Goal: Task Accomplishment & Management: Manage account settings

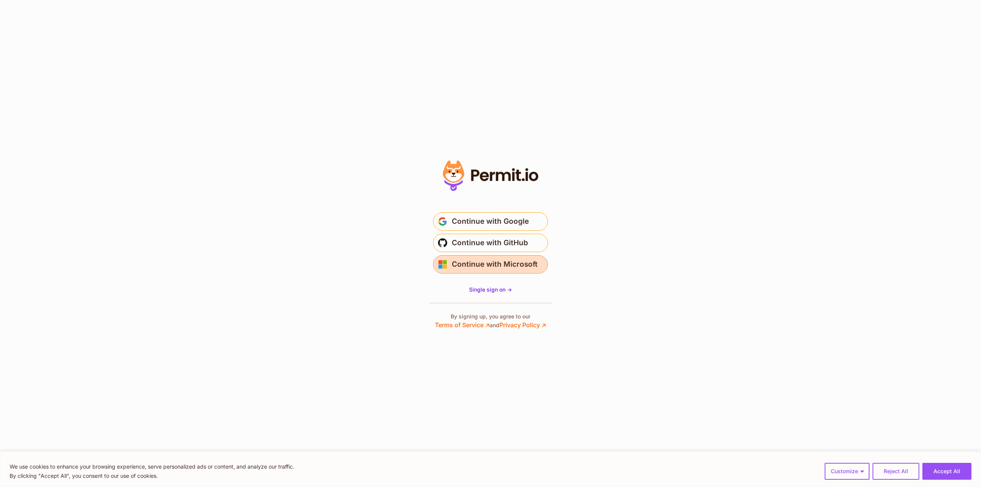
click at [468, 263] on span "Continue with Microsoft" at bounding box center [495, 264] width 86 height 12
click at [957, 474] on button "Accept All" at bounding box center [947, 471] width 49 height 17
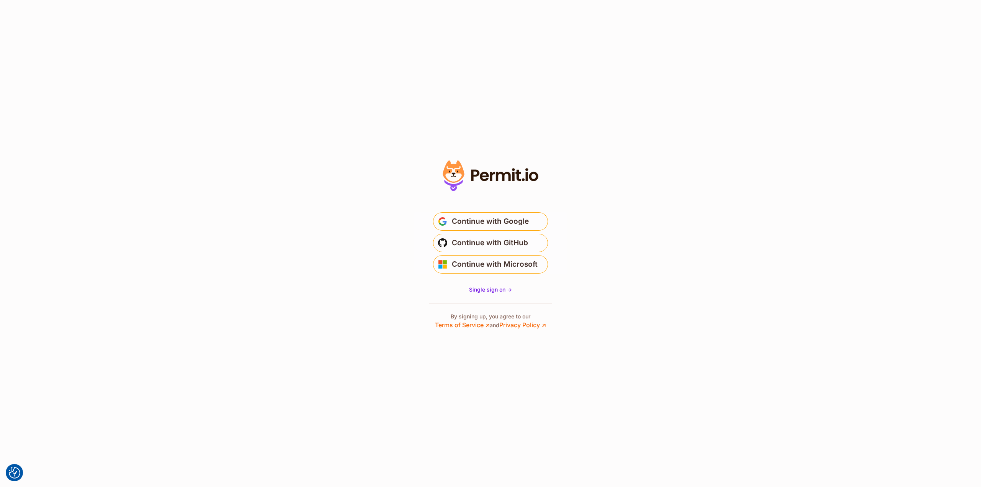
click at [483, 424] on section "* Or" at bounding box center [490, 243] width 981 height 487
